Goal: Task Accomplishment & Management: Manage account settings

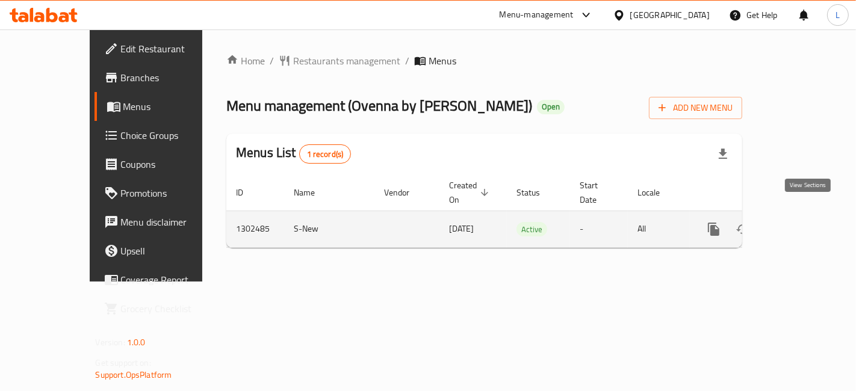
click at [801, 222] on icon "enhanced table" at bounding box center [801, 229] width 14 height 14
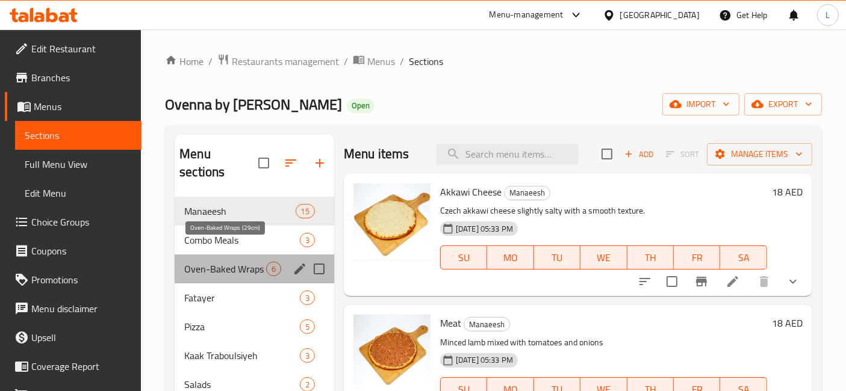
click at [225, 262] on span "Oven-Baked Wraps (29cm)" at bounding box center [225, 269] width 82 height 14
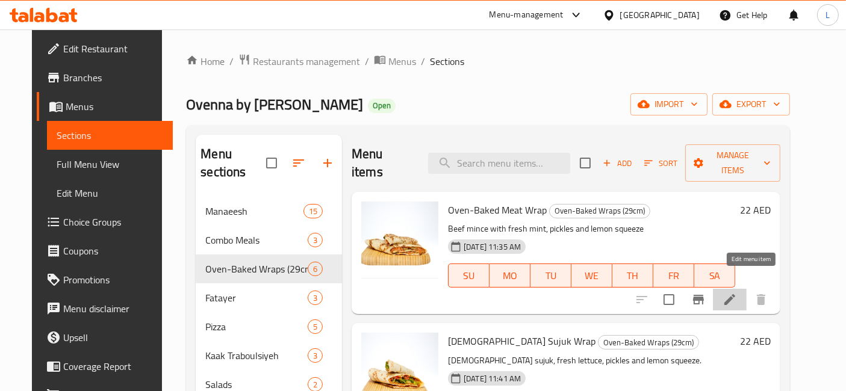
click at [737, 293] on icon at bounding box center [729, 300] width 14 height 14
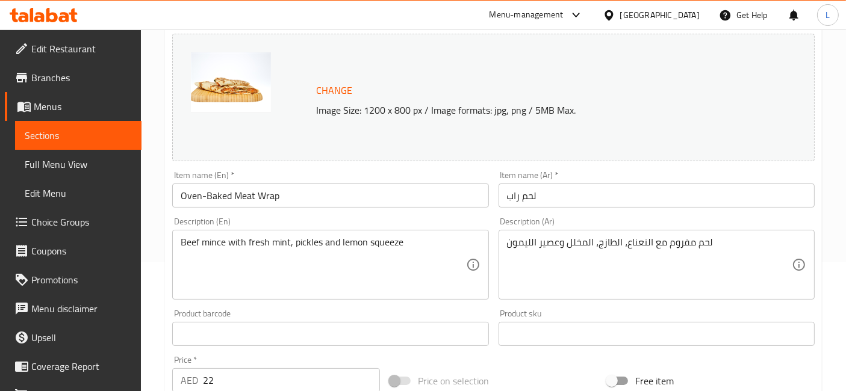
scroll to position [134, 0]
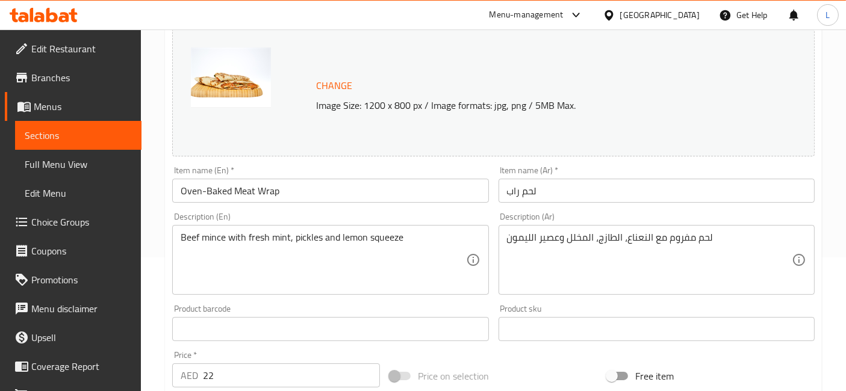
click at [43, 20] on icon at bounding box center [39, 17] width 10 height 10
